Goal: Find contact information

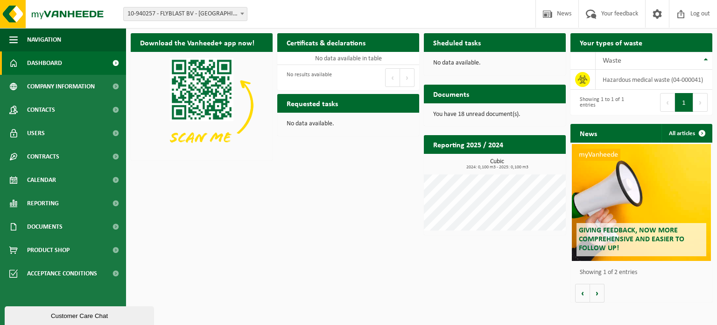
click at [163, 14] on span "10-940257 - FLYBLAST BV - [GEOGRAPHIC_DATA]" at bounding box center [185, 13] width 123 height 13
drag, startPoint x: 162, startPoint y: 44, endPoint x: 156, endPoint y: 14, distance: 30.6
click at [156, 14] on span "10-940257 - FLYBLAST BV - [GEOGRAPHIC_DATA]" at bounding box center [185, 13] width 123 height 13
drag, startPoint x: 156, startPoint y: 14, endPoint x: 148, endPoint y: 195, distance: 180.9
click at [148, 195] on div "Download the Vanheede+ app now! Hide Certificats & declarations See your certif…" at bounding box center [421, 167] width 587 height 278
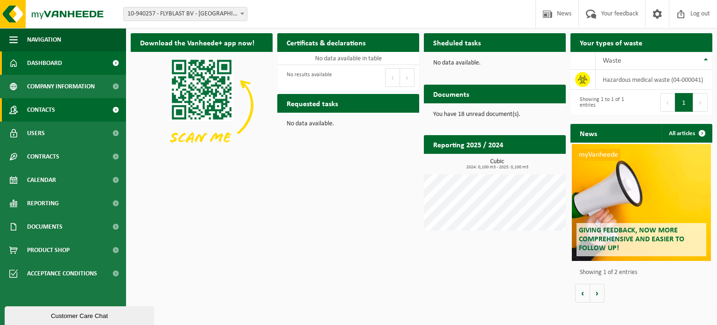
click at [52, 115] on span "Contacts" at bounding box center [41, 109] width 28 height 23
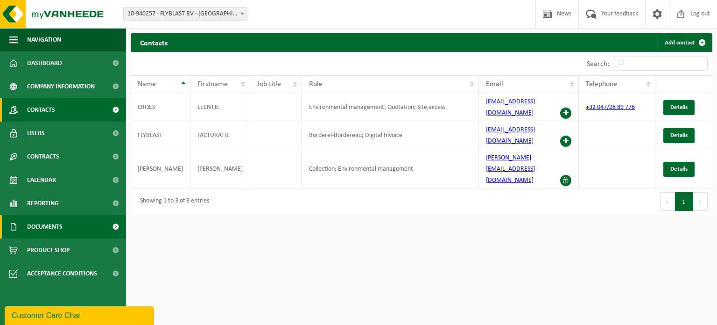
click at [54, 222] on span "Documents" at bounding box center [44, 226] width 35 height 23
